Goal: Task Accomplishment & Management: Manage account settings

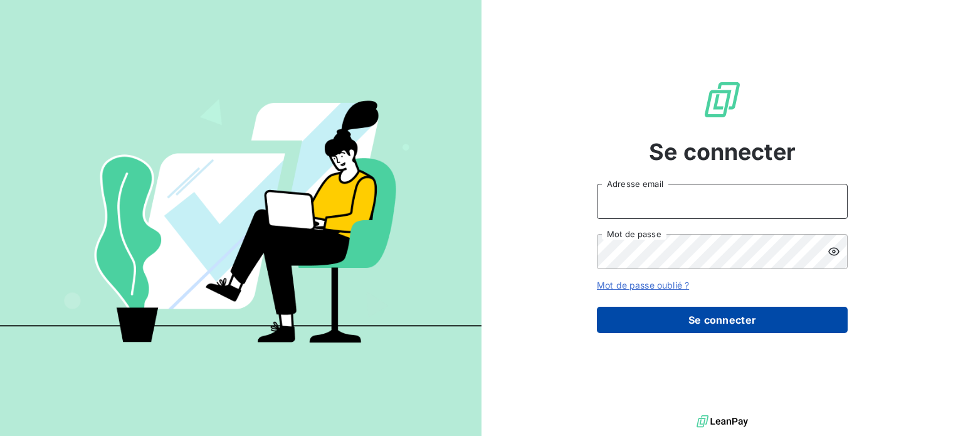
type input "carole.panechou@tamarins.re"
click at [732, 314] on button "Se connecter" at bounding box center [722, 320] width 251 height 26
